Goal: Task Accomplishment & Management: Use online tool/utility

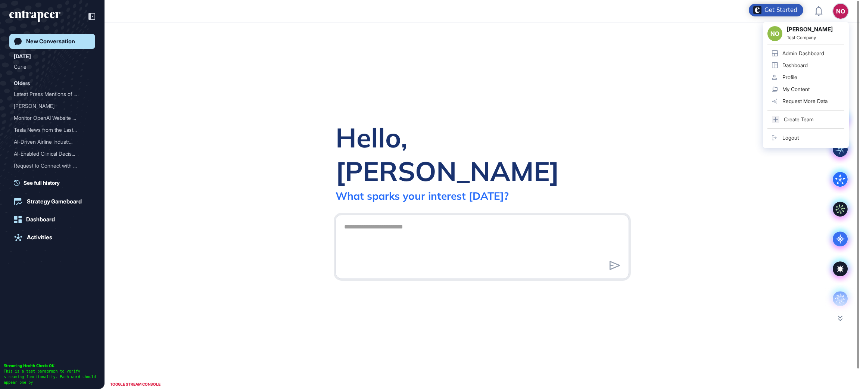
click at [814, 53] on div "Admin Dashboard" at bounding box center [803, 53] width 42 height 6
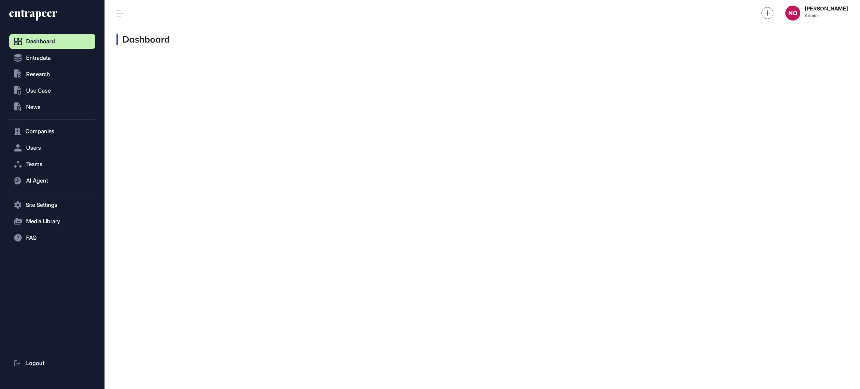
scroll to position [0, 0]
click at [37, 53] on button "Entradata" at bounding box center [52, 57] width 86 height 15
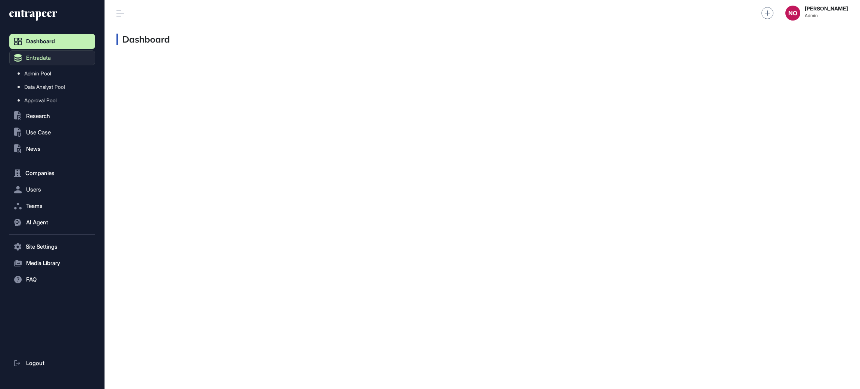
click at [50, 73] on span "Admin Pool" at bounding box center [37, 74] width 27 height 6
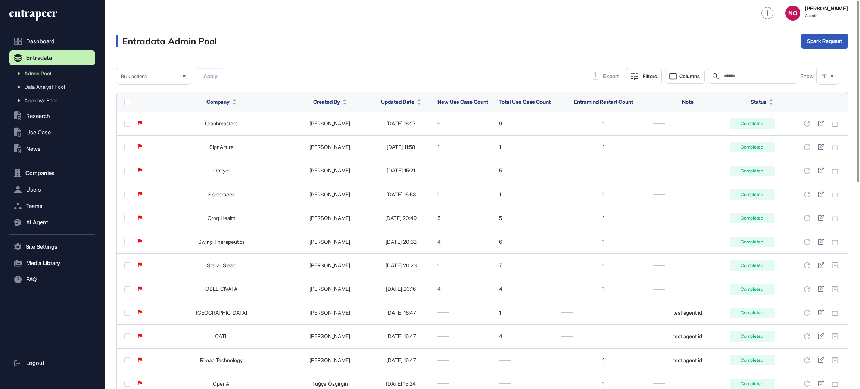
click at [399, 104] on button "Updated Date" at bounding box center [401, 102] width 40 height 8
click at [394, 131] on span "Sort Descending" at bounding box center [395, 133] width 30 height 6
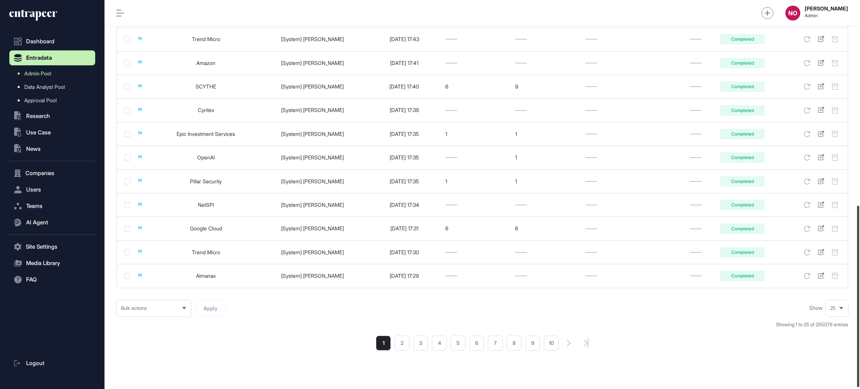
scroll to position [442, 0]
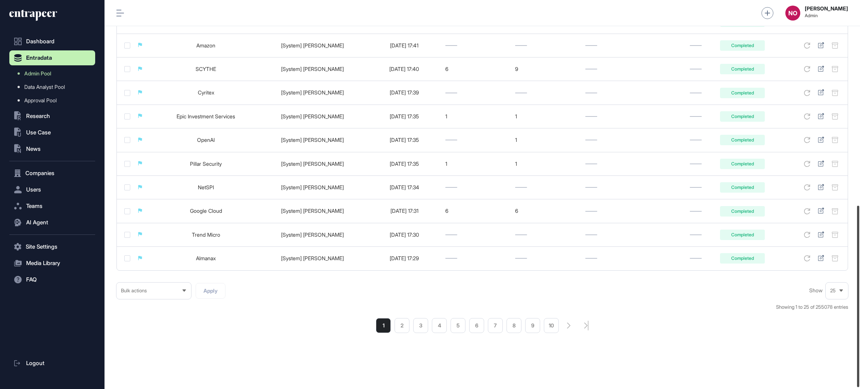
drag, startPoint x: 859, startPoint y: 105, endPoint x: 858, endPoint y: 312, distance: 207.6
click at [859, 313] on div at bounding box center [858, 296] width 2 height 181
click at [410, 329] on ul "1 2 3 4 5 6 7 8 9 10" at bounding box center [467, 325] width 183 height 15
click at [406, 329] on li "2" at bounding box center [402, 325] width 15 height 15
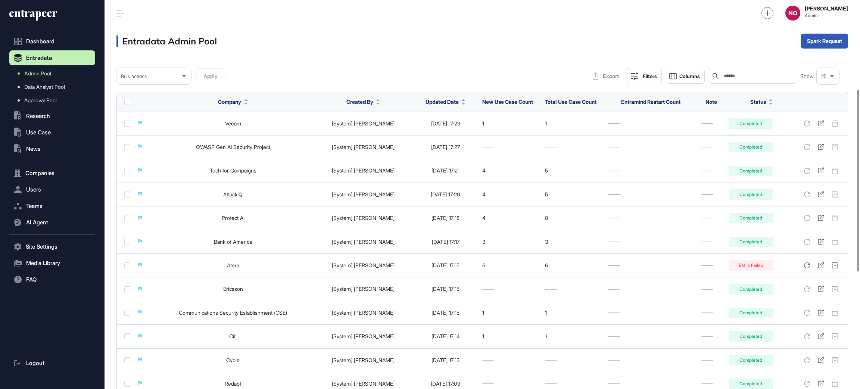
scroll to position [442, 0]
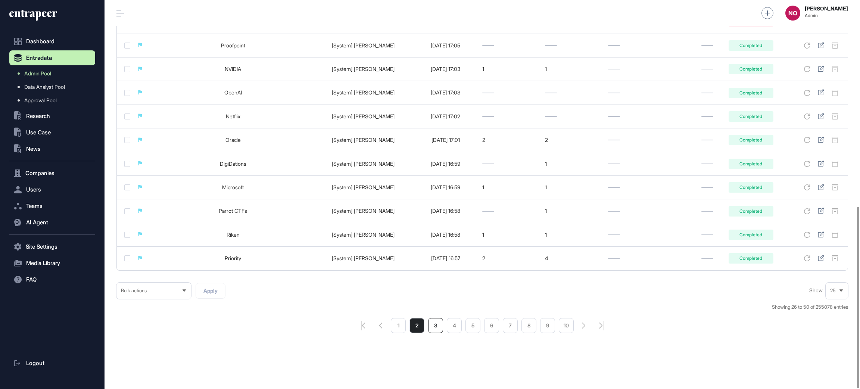
click at [439, 324] on li "3" at bounding box center [435, 325] width 15 height 15
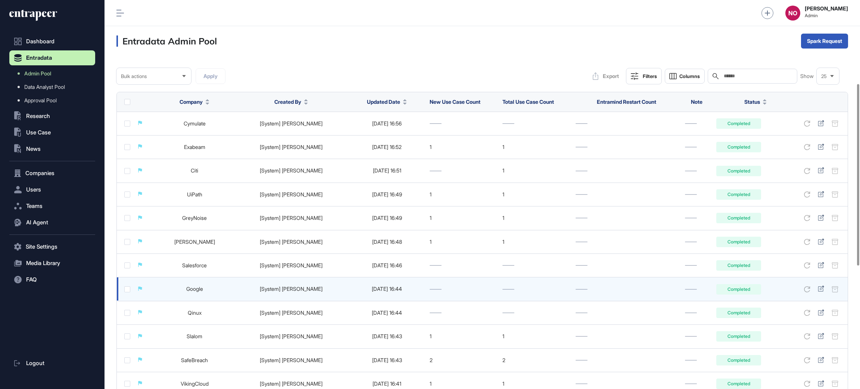
scroll to position [442, 0]
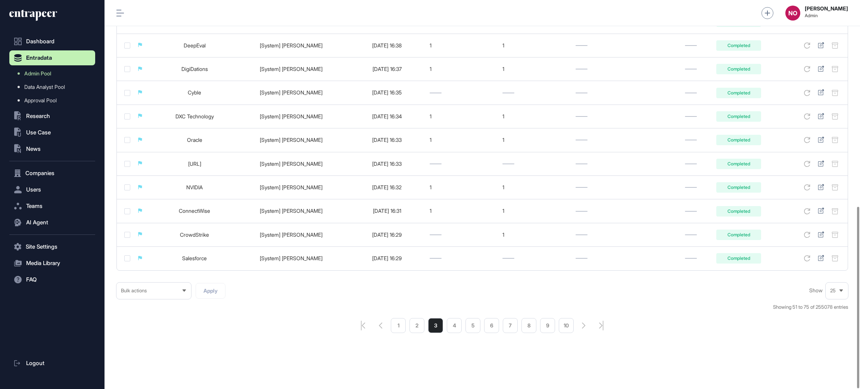
click at [483, 324] on ul "1 2 3 4 5 6 7 8 9 10" at bounding box center [482, 325] width 183 height 15
click at [486, 324] on li "6" at bounding box center [491, 325] width 15 height 15
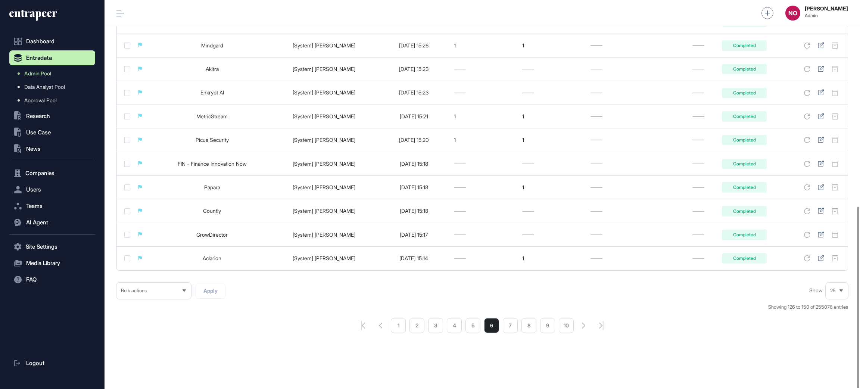
scroll to position [442, 0]
click at [553, 326] on li "9" at bounding box center [547, 325] width 15 height 15
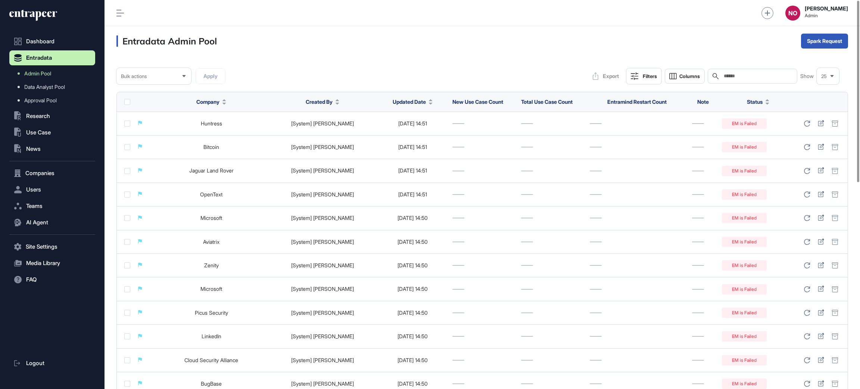
scroll to position [442, 0]
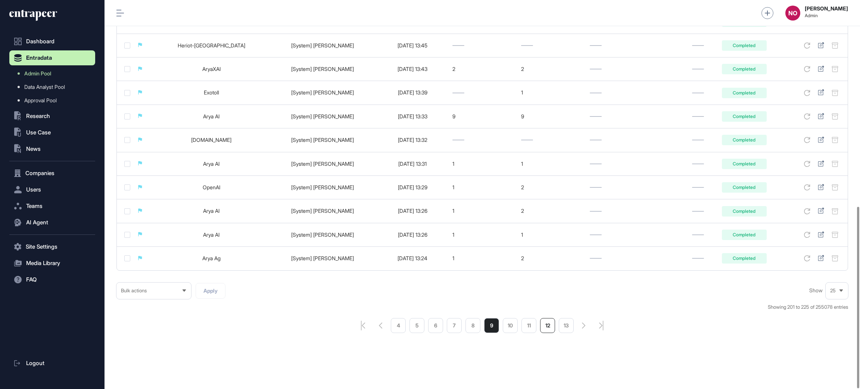
click at [554, 328] on li "12" at bounding box center [547, 325] width 15 height 15
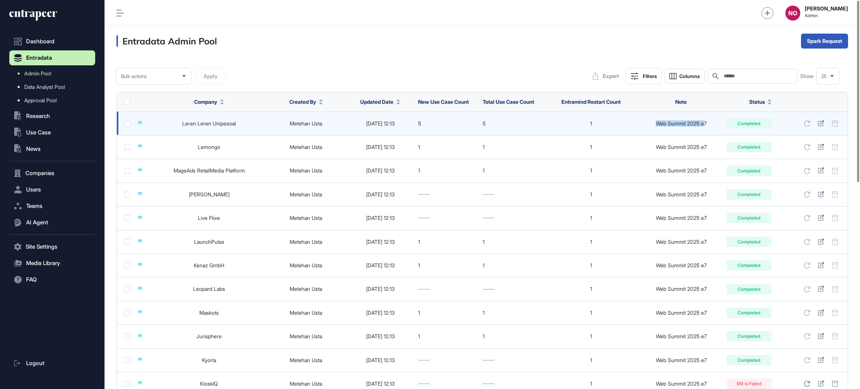
drag, startPoint x: 696, startPoint y: 130, endPoint x: 706, endPoint y: 129, distance: 10.5
click at [706, 129] on td "Web Summit 2025 e7" at bounding box center [681, 124] width 84 height 24
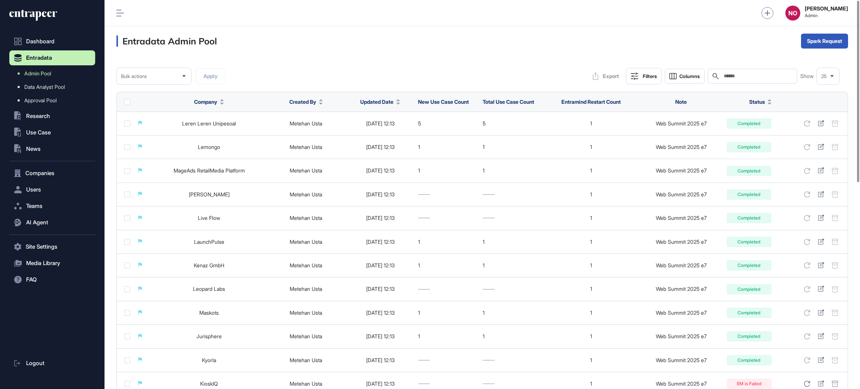
click at [762, 73] on input "text" at bounding box center [757, 76] width 69 height 6
paste input "**********"
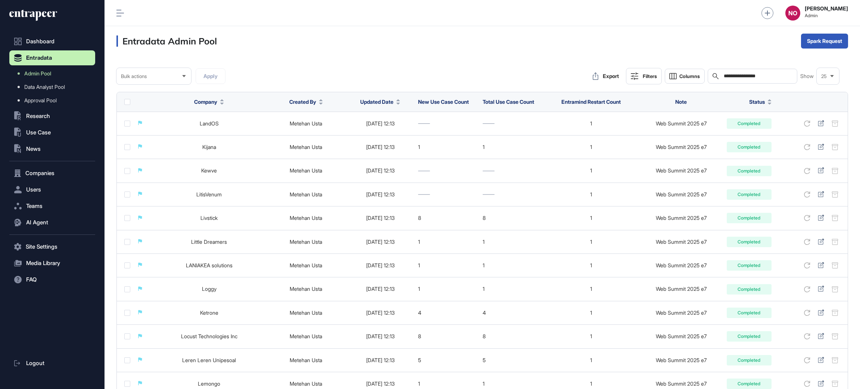
type input "**********"
click at [351, 43] on div "Entradata Admin Pool Spark Request" at bounding box center [483, 41] width 756 height 30
click at [814, 66] on div "Bulk" at bounding box center [825, 71] width 46 height 12
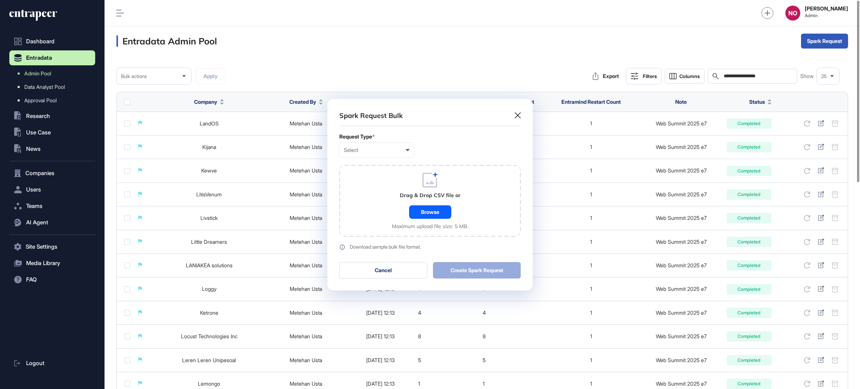
scroll to position [0, 3]
click at [348, 149] on div "Select" at bounding box center [377, 150] width 66 height 6
click at [0, 0] on div "Company" at bounding box center [0, 0] width 0 height 0
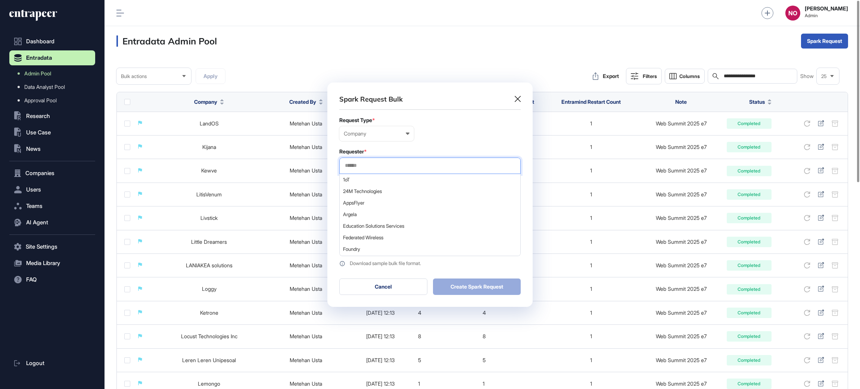
click at [379, 163] on input "text" at bounding box center [430, 165] width 172 height 6
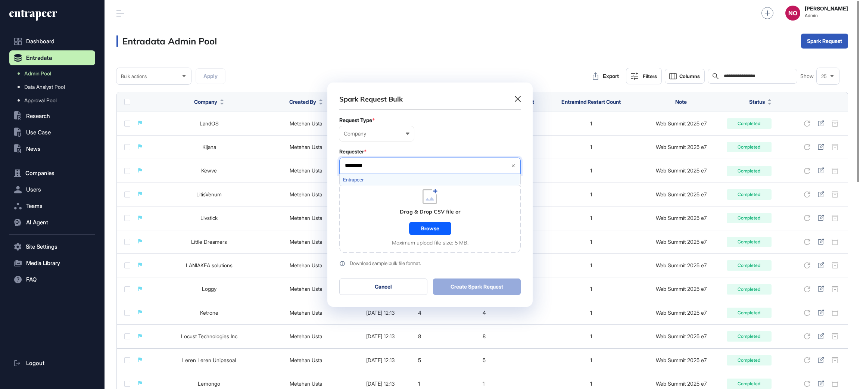
type input "*********"
click at [371, 183] on div "Entrapeer" at bounding box center [430, 180] width 180 height 12
click at [410, 151] on div "Requester *" at bounding box center [429, 151] width 181 height 6
click at [417, 225] on div "Browse" at bounding box center [430, 227] width 42 height 13
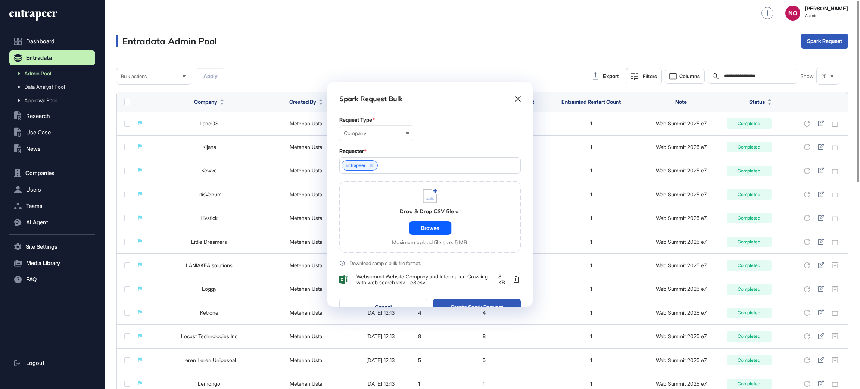
scroll to position [246, 205]
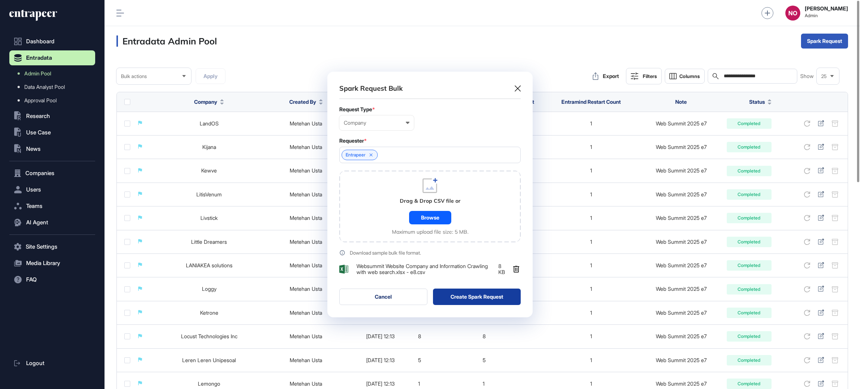
click at [489, 301] on button "Create Spark Request" at bounding box center [477, 297] width 88 height 16
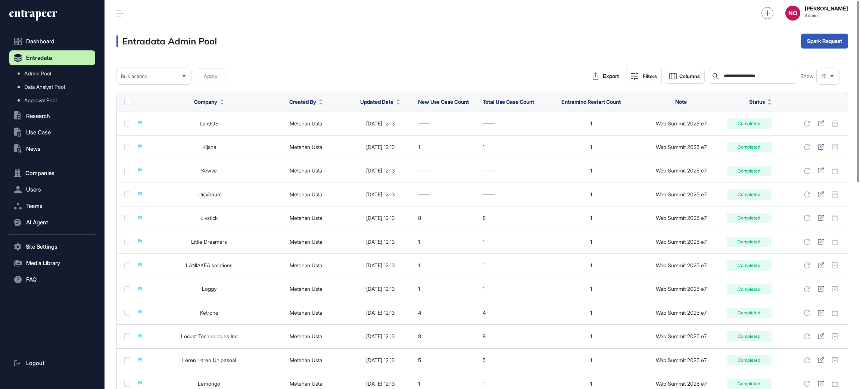
click at [819, 71] on div "Bulk" at bounding box center [825, 71] width 46 height 12
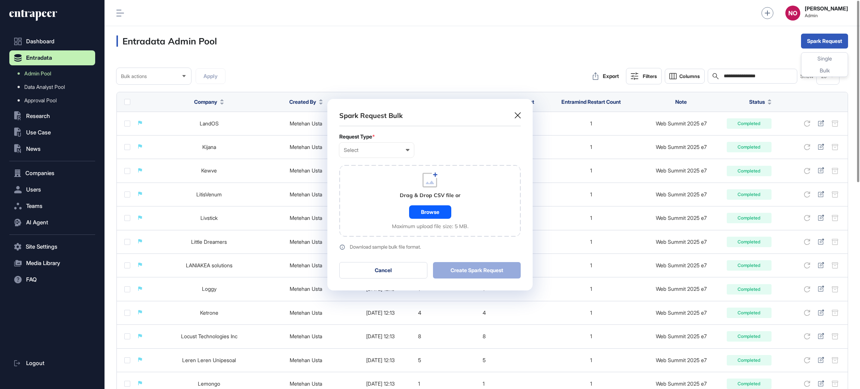
scroll to position [0, 3]
click at [367, 162] on form "Request Type * Select User Company Customer Request ID Drag & Drop CSV file or …" at bounding box center [429, 192] width 181 height 116
drag, startPoint x: 370, startPoint y: 149, endPoint x: 370, endPoint y: 170, distance: 20.9
click at [370, 149] on div "Select" at bounding box center [377, 150] width 66 height 6
click at [0, 0] on div "Company" at bounding box center [0, 0] width 0 height 0
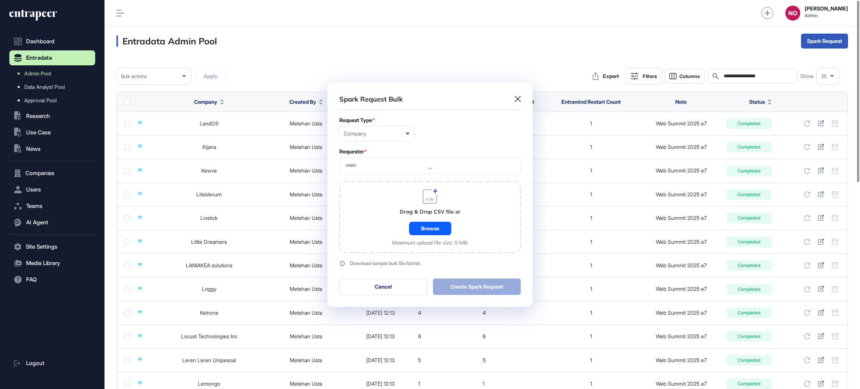
scroll to position [224, 205]
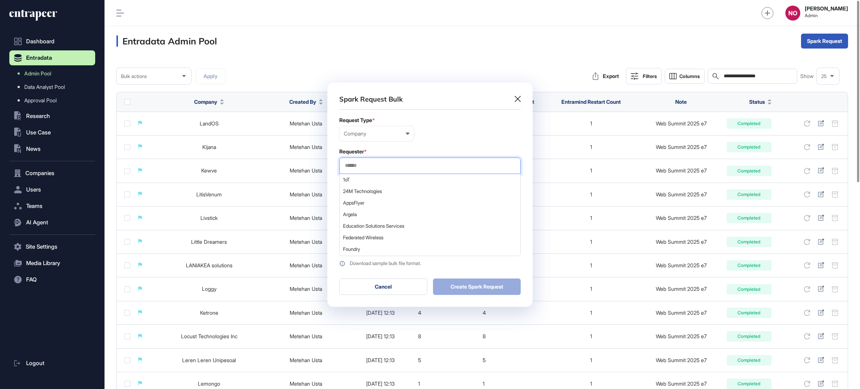
click at [396, 166] on input "text" at bounding box center [430, 165] width 172 height 6
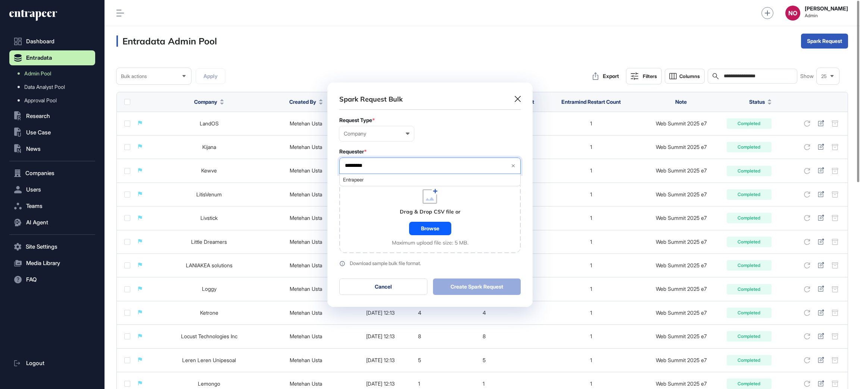
type input "*********"
click at [398, 180] on span "Entrapeer" at bounding box center [429, 180] width 173 height 6
click at [446, 136] on div "Company User Company Customer Request ID" at bounding box center [429, 133] width 181 height 15
click at [433, 222] on div "Browse" at bounding box center [430, 227] width 42 height 13
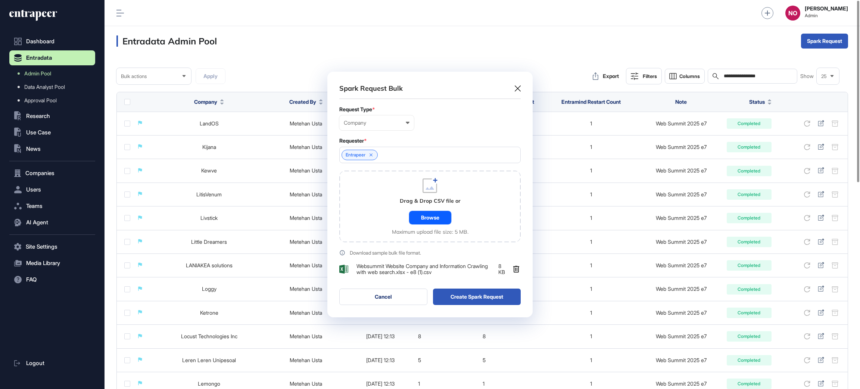
scroll to position [246, 205]
click at [489, 301] on button "Create Spark Request" at bounding box center [477, 297] width 88 height 16
